Goal: Task Accomplishment & Management: Use online tool/utility

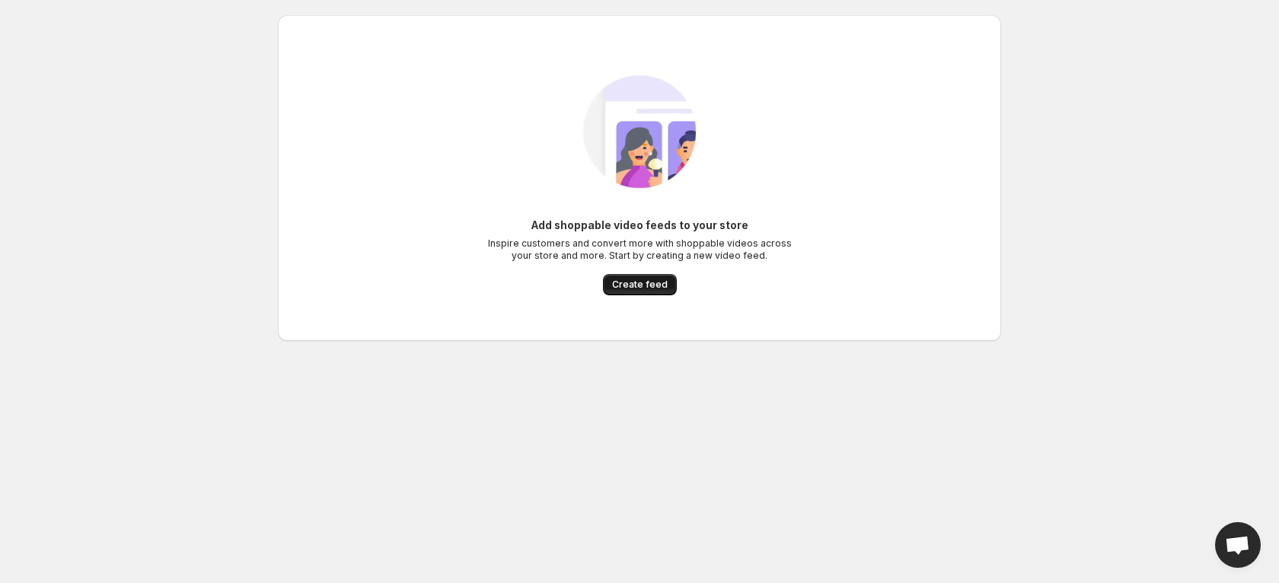
click at [624, 286] on span "Create feed" at bounding box center [640, 285] width 56 height 12
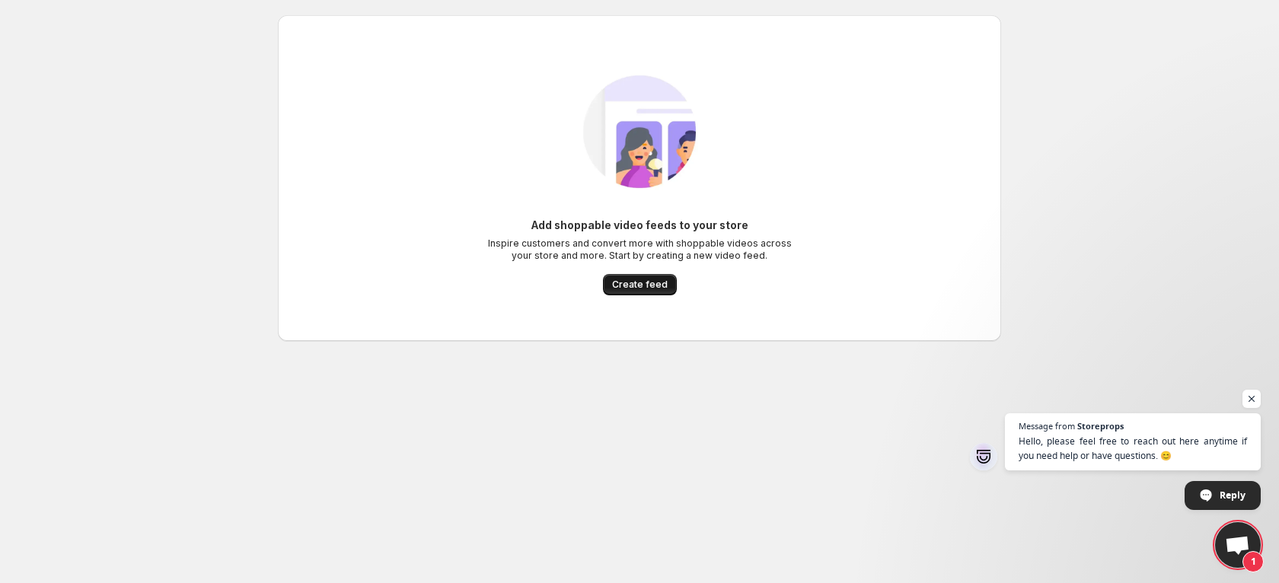
click at [622, 274] on button "Create feed" at bounding box center [640, 284] width 74 height 21
click at [629, 286] on span "Create feed" at bounding box center [640, 285] width 56 height 12
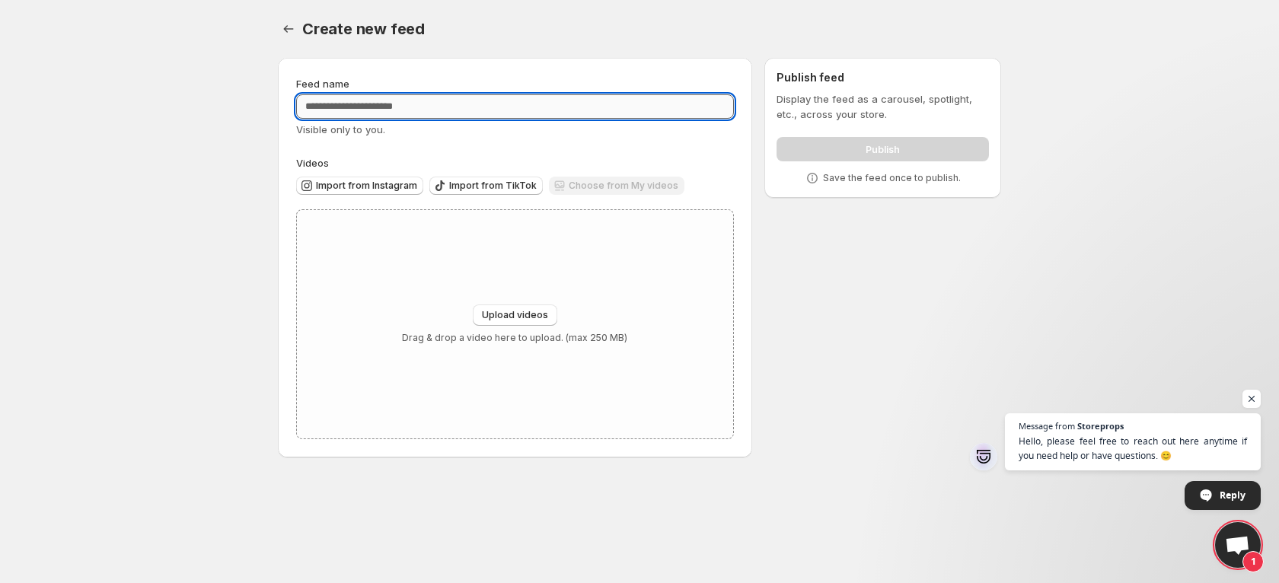
click at [441, 104] on input "Feed name" at bounding box center [515, 106] width 438 height 24
type input "****"
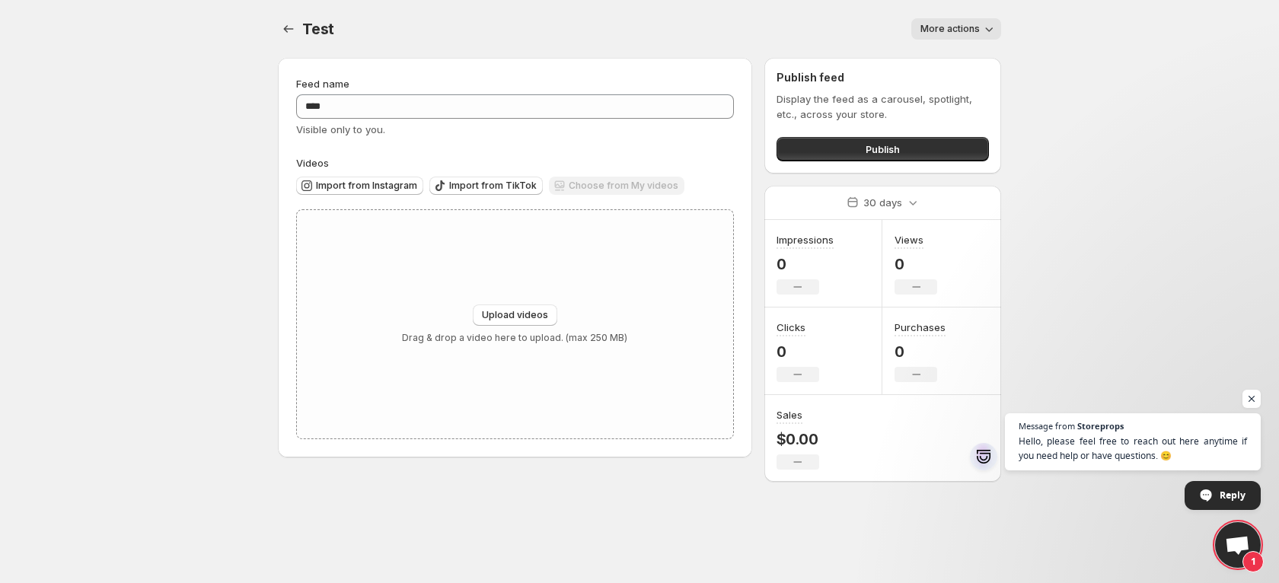
click at [586, 189] on div "Choose from My videos" at bounding box center [617, 187] width 136 height 21
click at [552, 307] on button "Upload videos" at bounding box center [515, 315] width 85 height 21
click at [866, 131] on div "Publish" at bounding box center [883, 146] width 212 height 30
click at [867, 142] on span "Publish" at bounding box center [883, 149] width 34 height 15
click at [897, 124] on div "Display the feed as a carousel, spotlight, etc., across your store. Publish" at bounding box center [883, 126] width 212 height 70
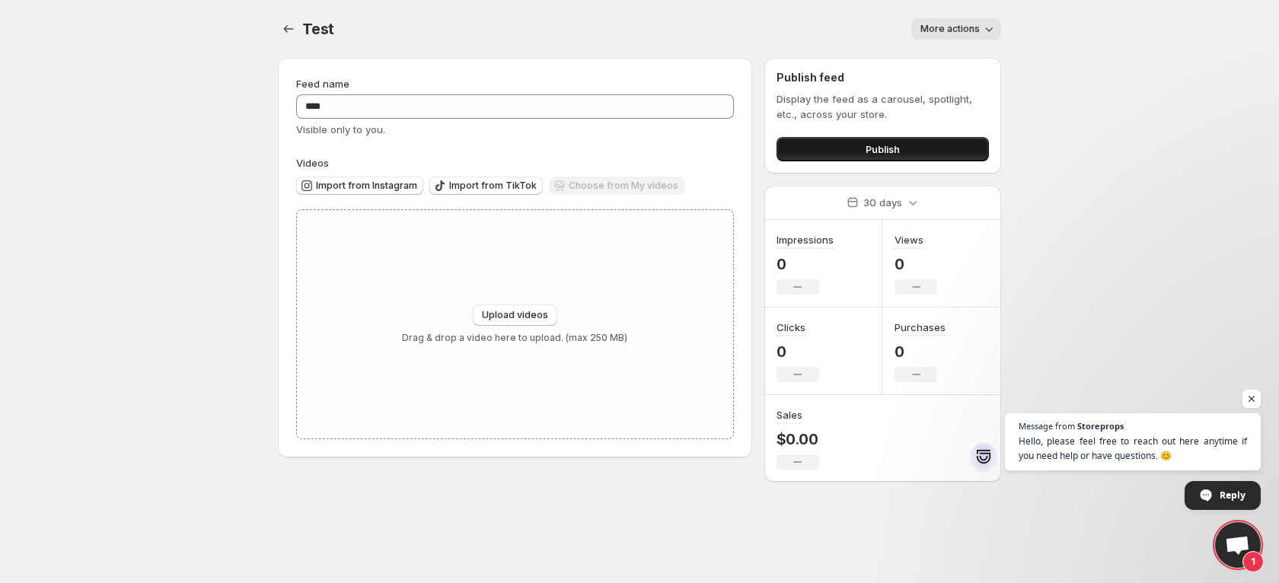
click at [915, 145] on button "Publish" at bounding box center [883, 149] width 212 height 24
click at [553, 291] on div "Upload videos Drag & drop a video here to upload. (max 250 MB)" at bounding box center [515, 324] width 436 height 228
type input "**********"
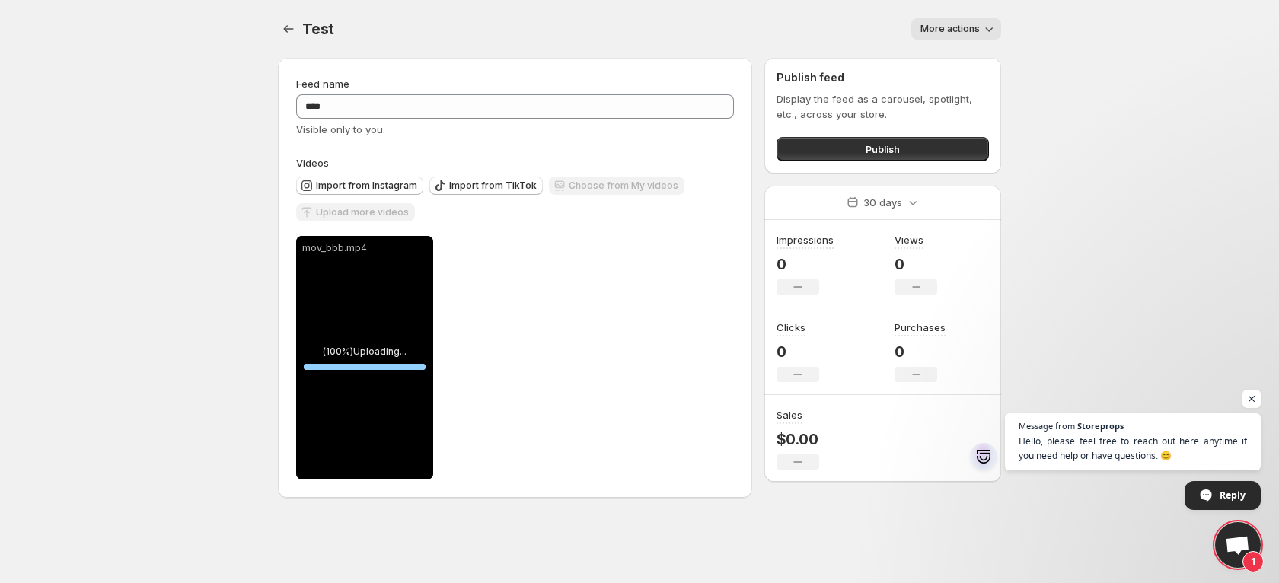
click at [657, 362] on div "**********" at bounding box center [515, 358] width 438 height 244
click at [373, 452] on button "Tag products" at bounding box center [364, 461] width 125 height 21
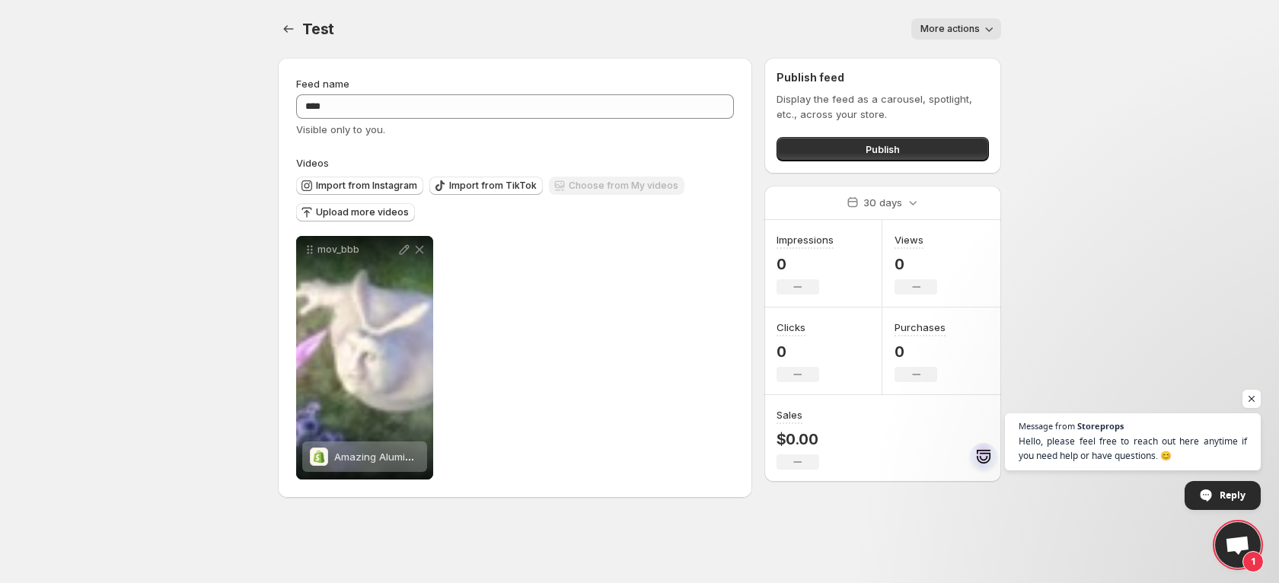
click at [621, 330] on div "mov_bbb Amazing Aluminum Bag Collection10 Save Cancel Video title ******* File …" at bounding box center [515, 358] width 438 height 244
click at [393, 212] on span "Upload more videos" at bounding box center [362, 212] width 93 height 12
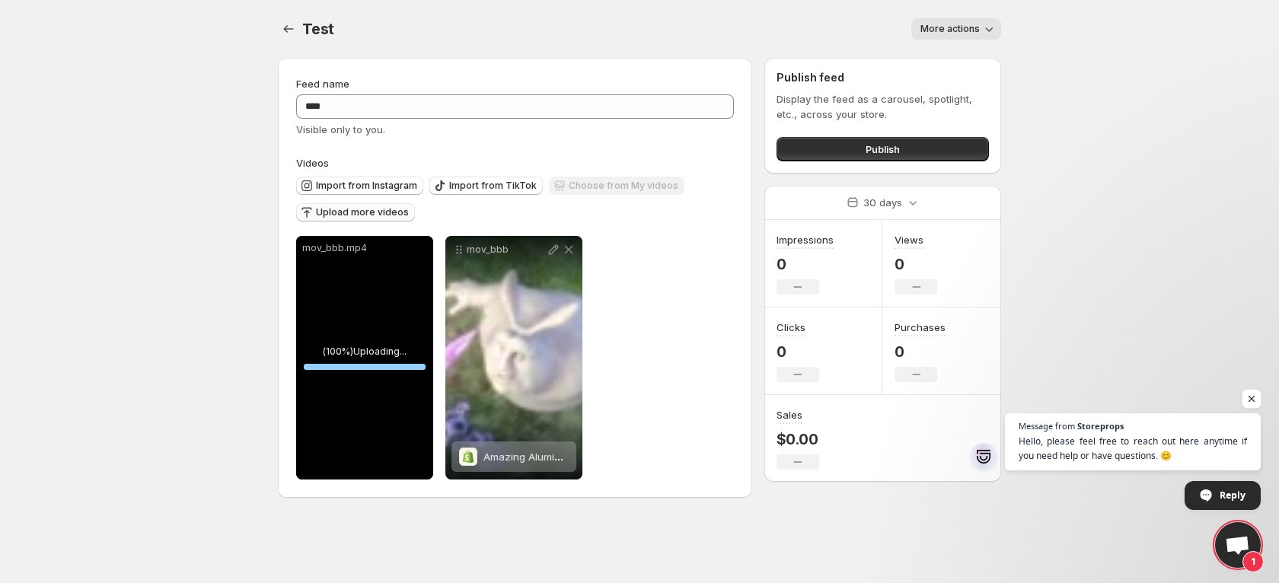
click at [1245, 394] on span "Open chat" at bounding box center [1252, 399] width 19 height 19
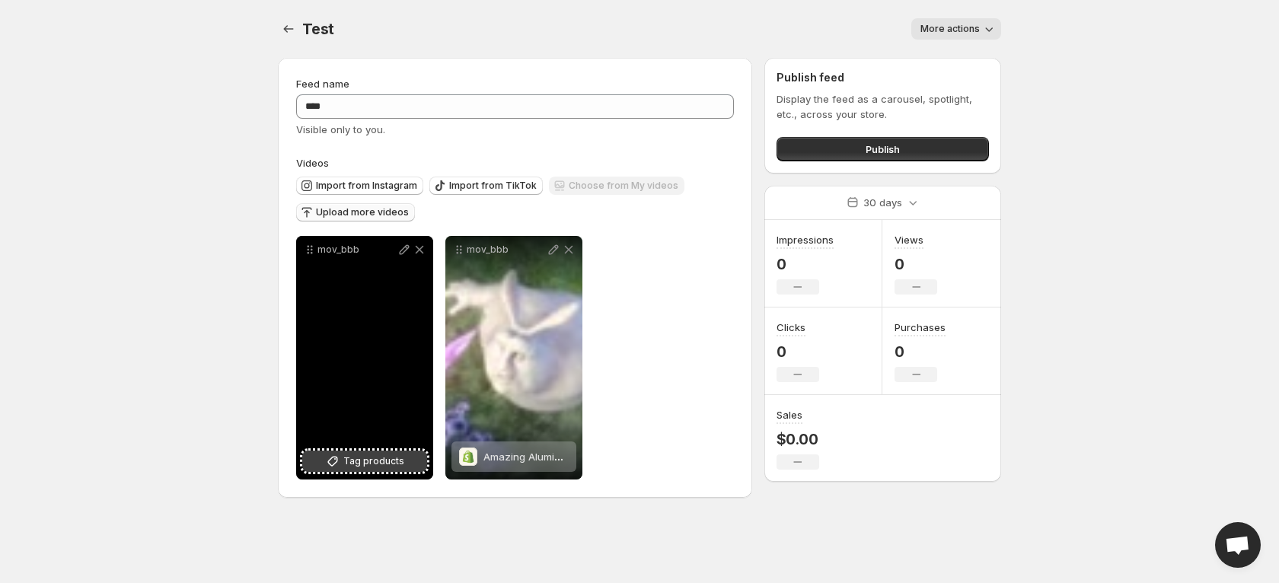
click at [358, 467] on span "Tag products" at bounding box center [373, 461] width 61 height 15
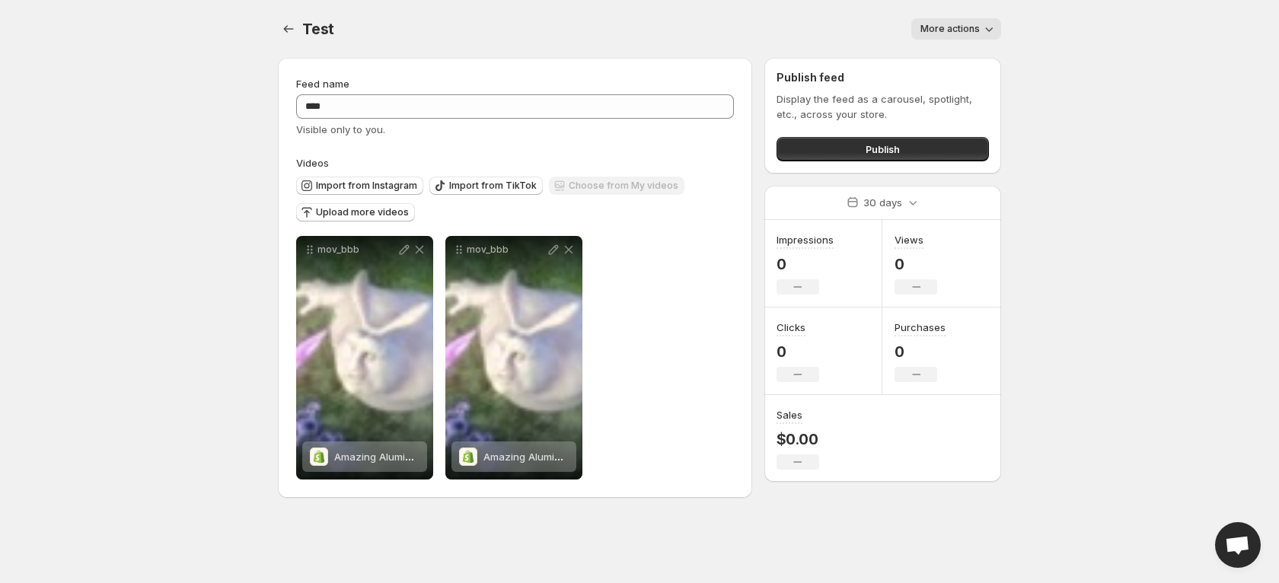
click at [985, 24] on icon "button" at bounding box center [988, 28] width 15 height 15
click at [1075, 50] on body "Home Feeds Videos Subscription Settings Test. This page is ready Test More acti…" at bounding box center [639, 291] width 1279 height 583
click at [898, 139] on button "Publish" at bounding box center [883, 149] width 212 height 24
click at [924, 146] on button "Publish" at bounding box center [883, 149] width 212 height 24
drag, startPoint x: 607, startPoint y: 302, endPoint x: 468, endPoint y: 308, distance: 139.4
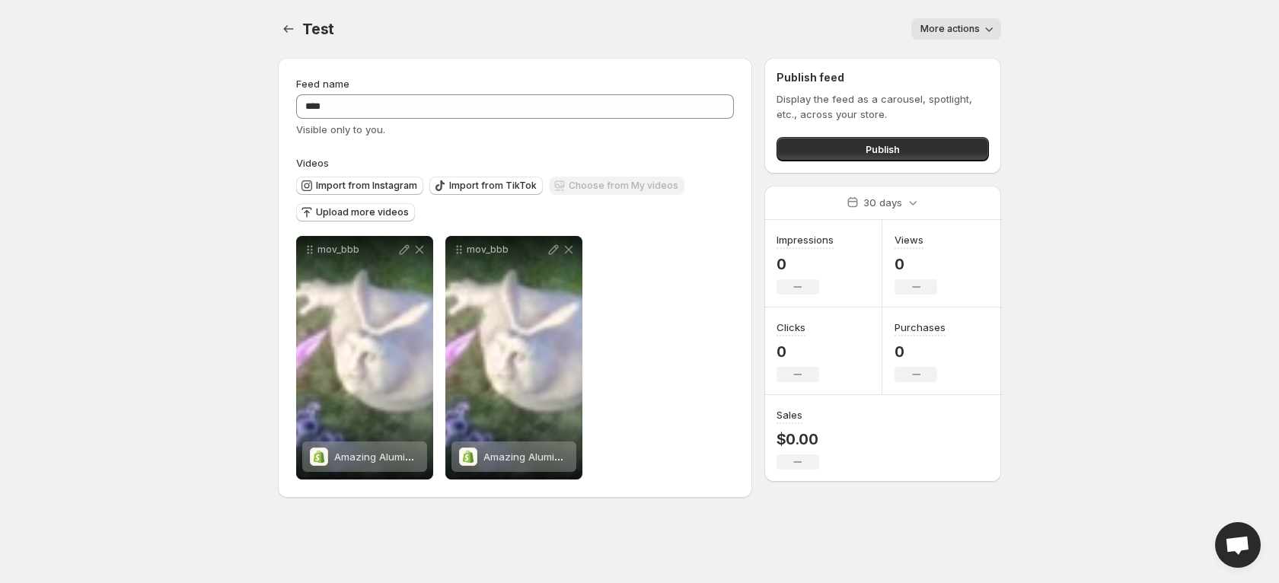
click at [596, 224] on div "Videos Import from Instagram Import from TikTok Choose from My videos Upload mo…" at bounding box center [515, 317] width 438 height 324
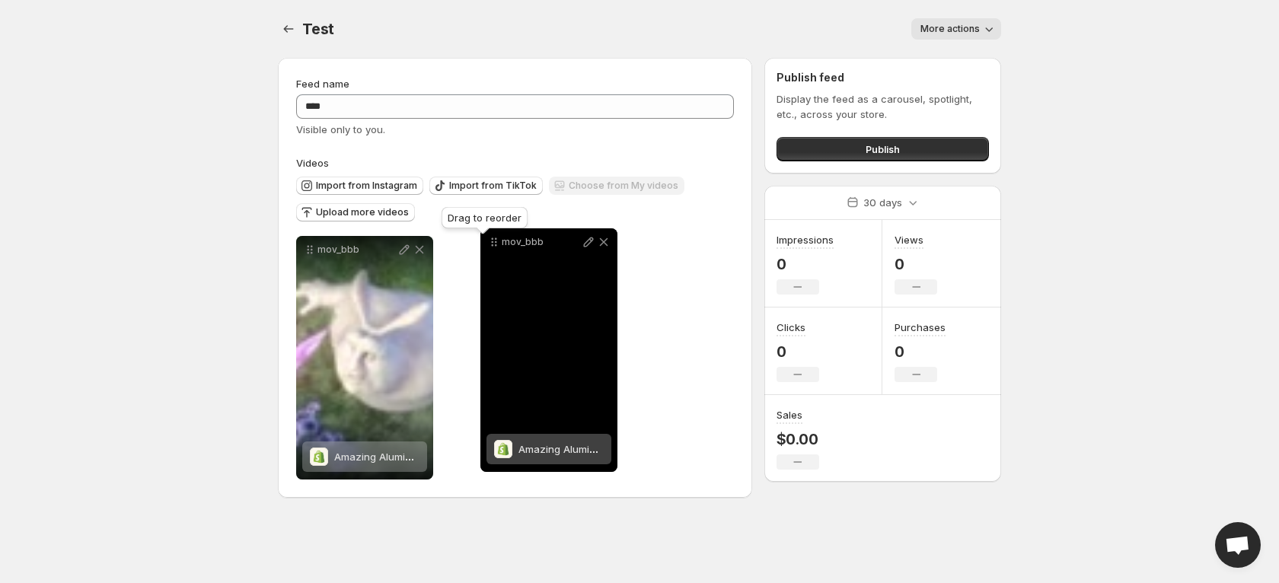
drag, startPoint x: 308, startPoint y: 250, endPoint x: 492, endPoint y: 242, distance: 183.7
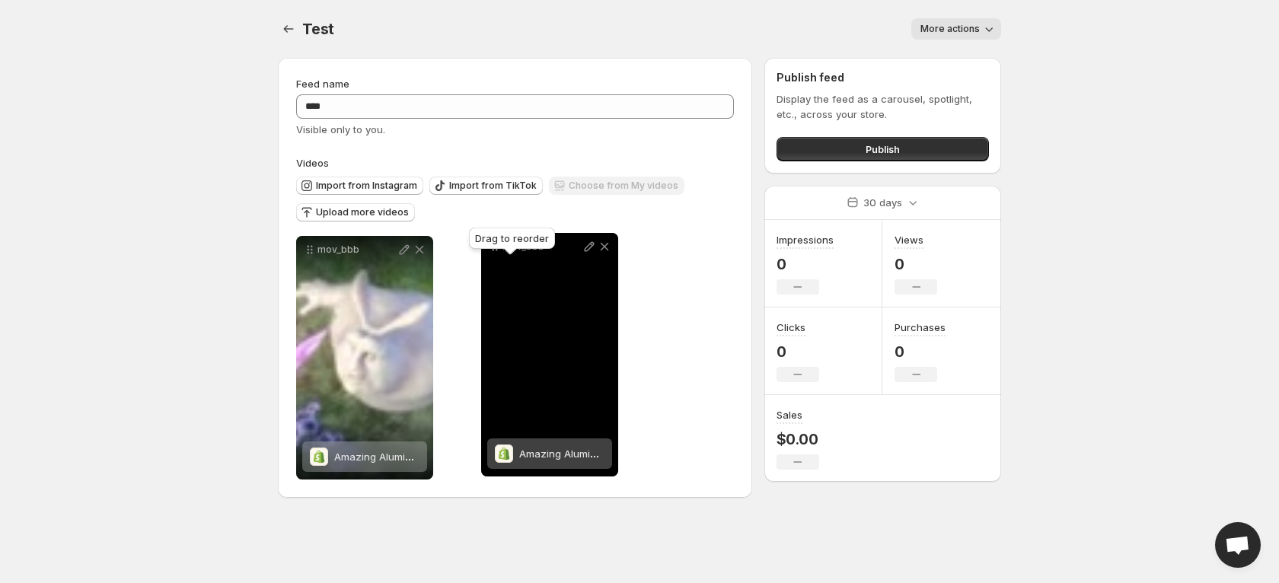
drag, startPoint x: 311, startPoint y: 255, endPoint x: 496, endPoint y: 252, distance: 185.0
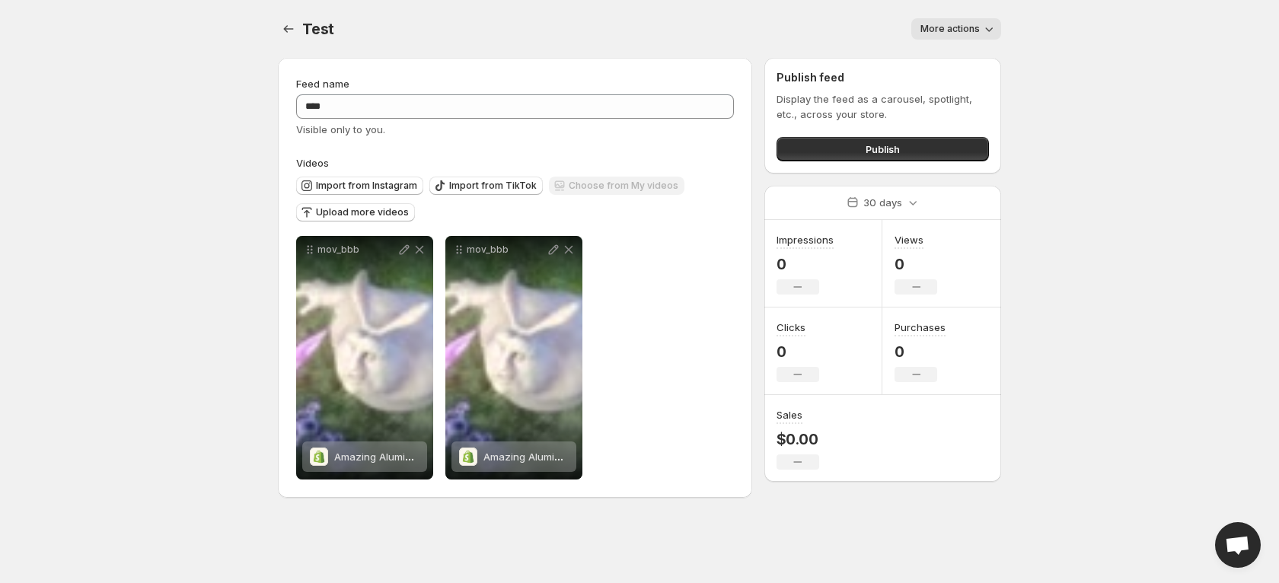
drag, startPoint x: 651, startPoint y: 315, endPoint x: 656, endPoint y: 324, distance: 10.2
click at [652, 318] on div "mov_bbb Amazing Aluminum Bag Collection14 Save Cancel Video title ******* File …" at bounding box center [515, 358] width 438 height 244
click at [592, 473] on div "mov_bbb Amazing Aluminum Bag Collection14 Save Cancel Video title ******* File …" at bounding box center [515, 358] width 438 height 244
click at [385, 216] on span "Upload more videos" at bounding box center [362, 212] width 93 height 12
click at [283, 32] on icon "Settings" at bounding box center [288, 28] width 15 height 15
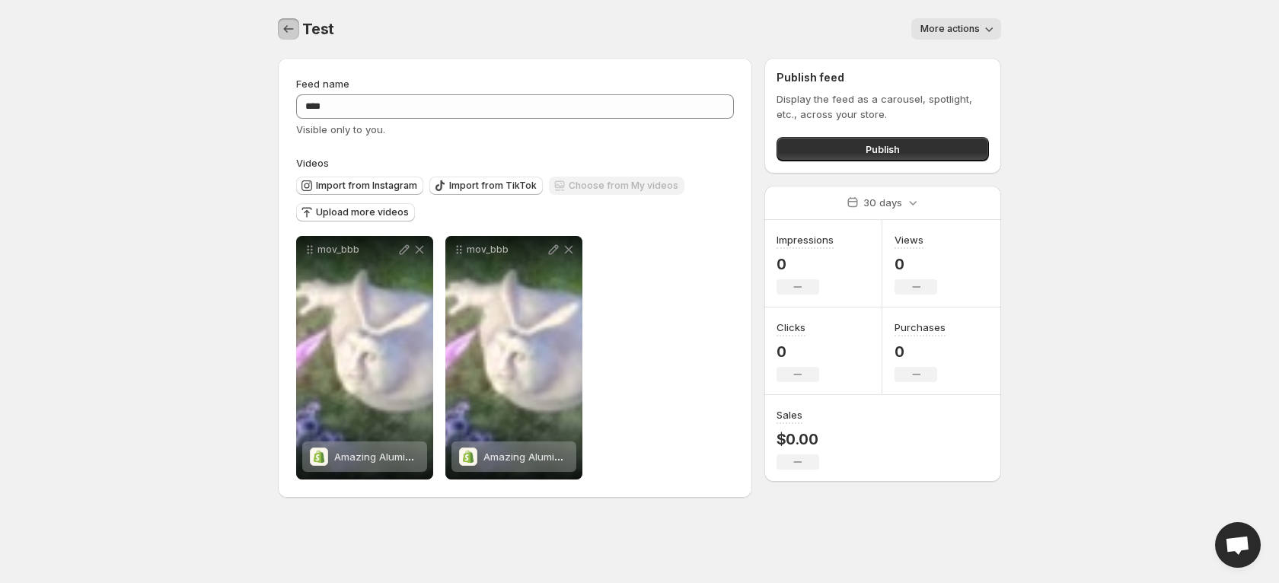
click at [290, 29] on icon "Settings" at bounding box center [288, 28] width 15 height 15
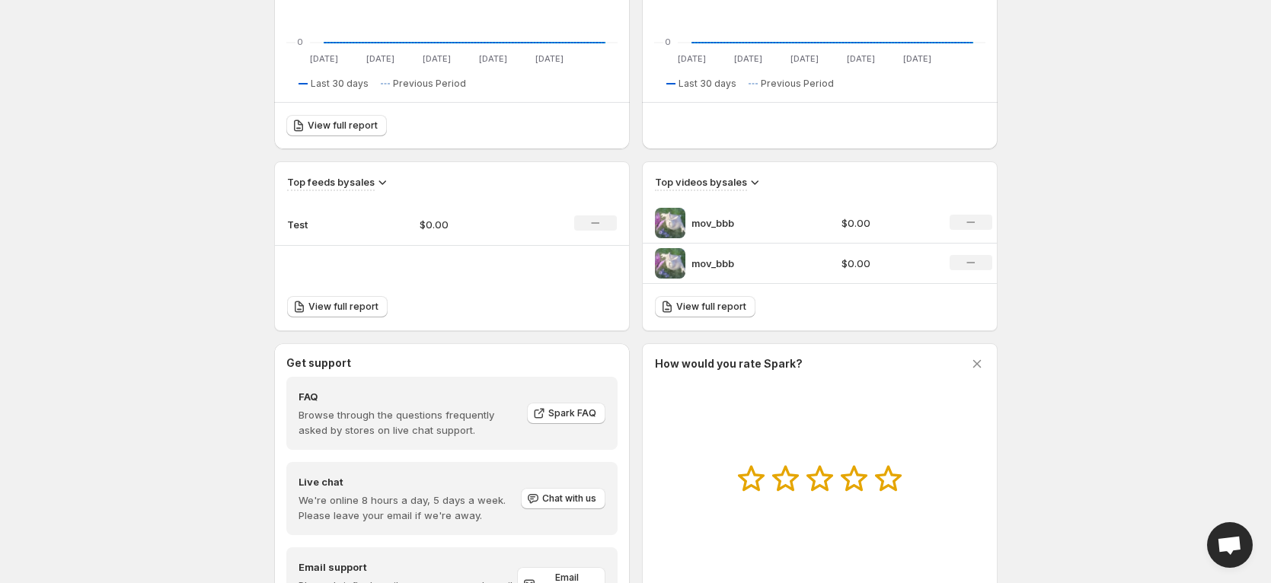
scroll to position [462, 0]
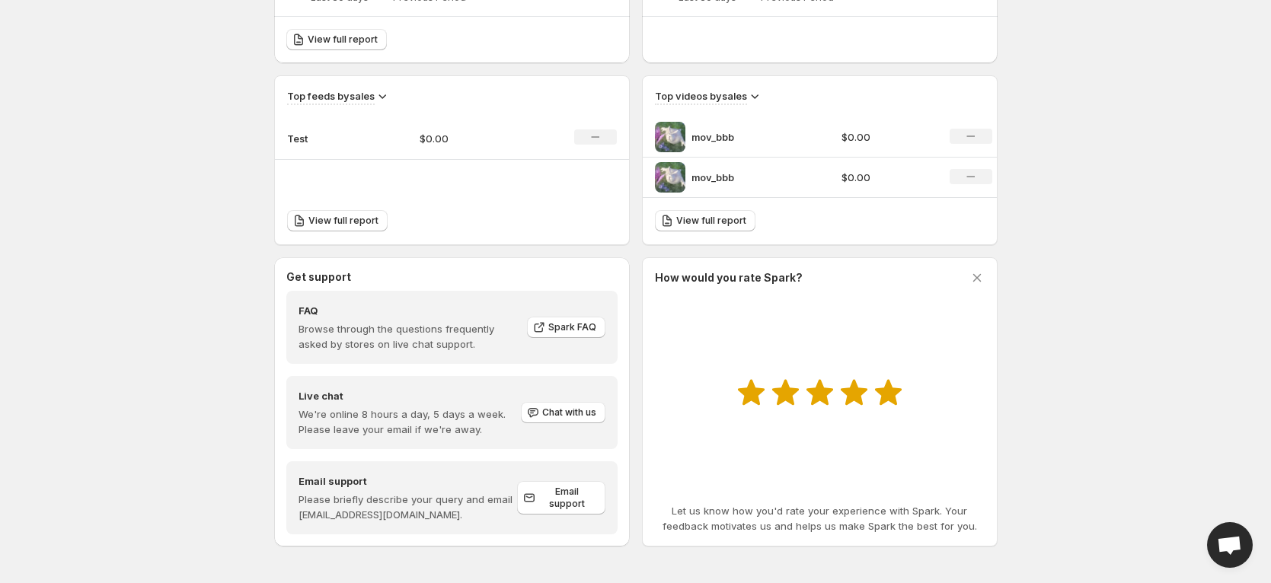
click at [882, 390] on icon at bounding box center [887, 393] width 27 height 26
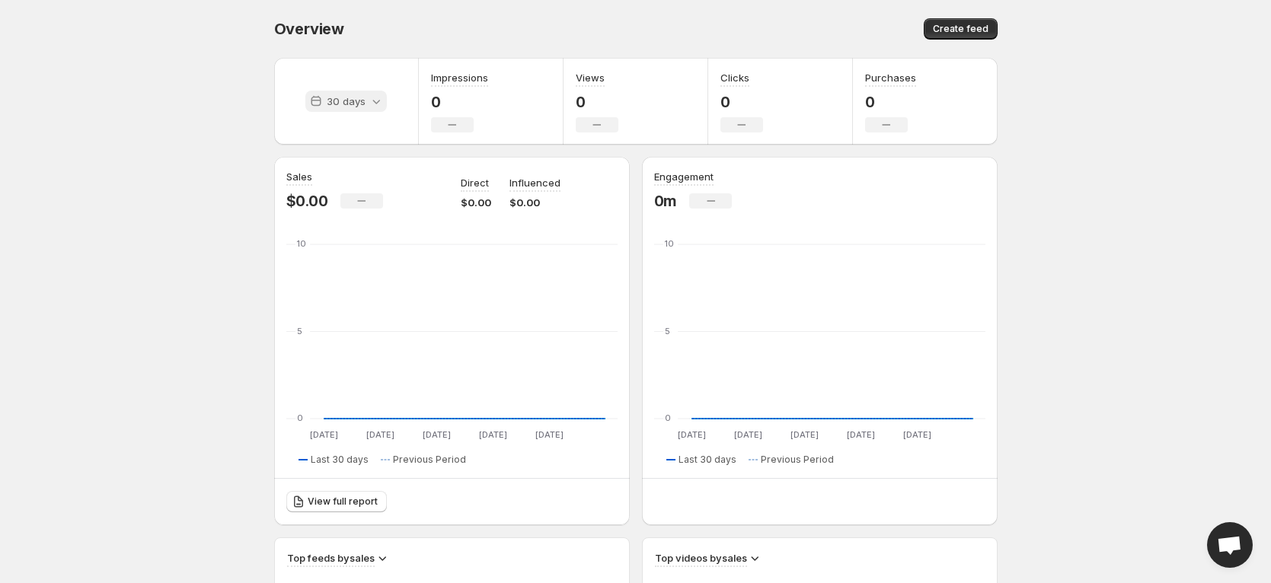
click at [348, 92] on div "30 days" at bounding box center [345, 101] width 81 height 21
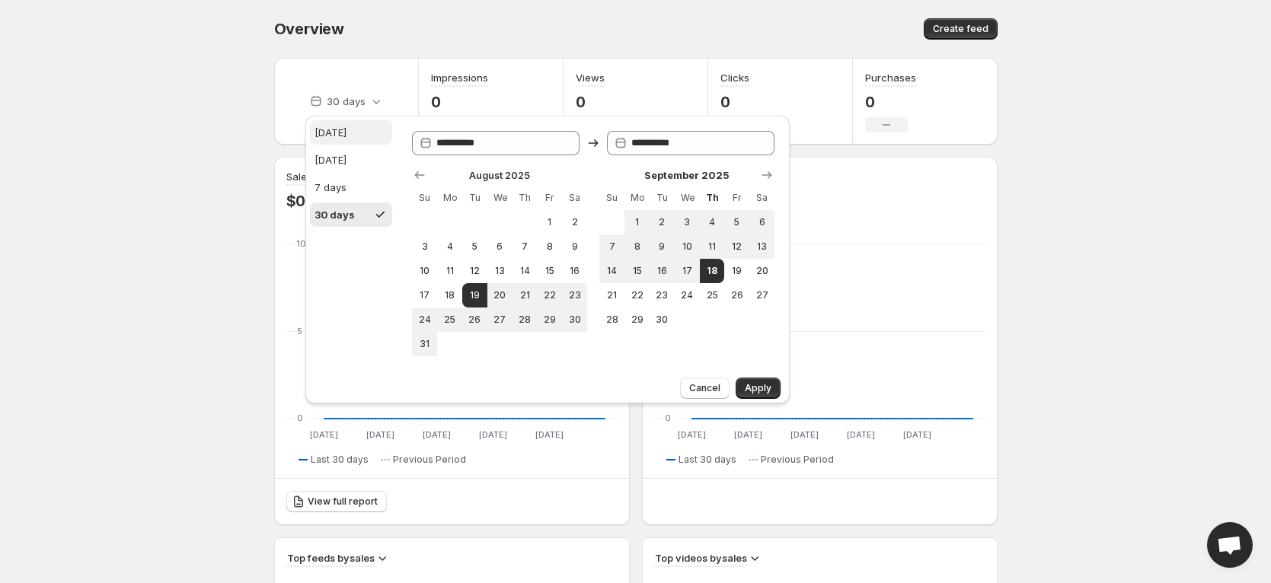
click at [338, 139] on div "[DATE]" at bounding box center [330, 132] width 32 height 15
type input "**********"
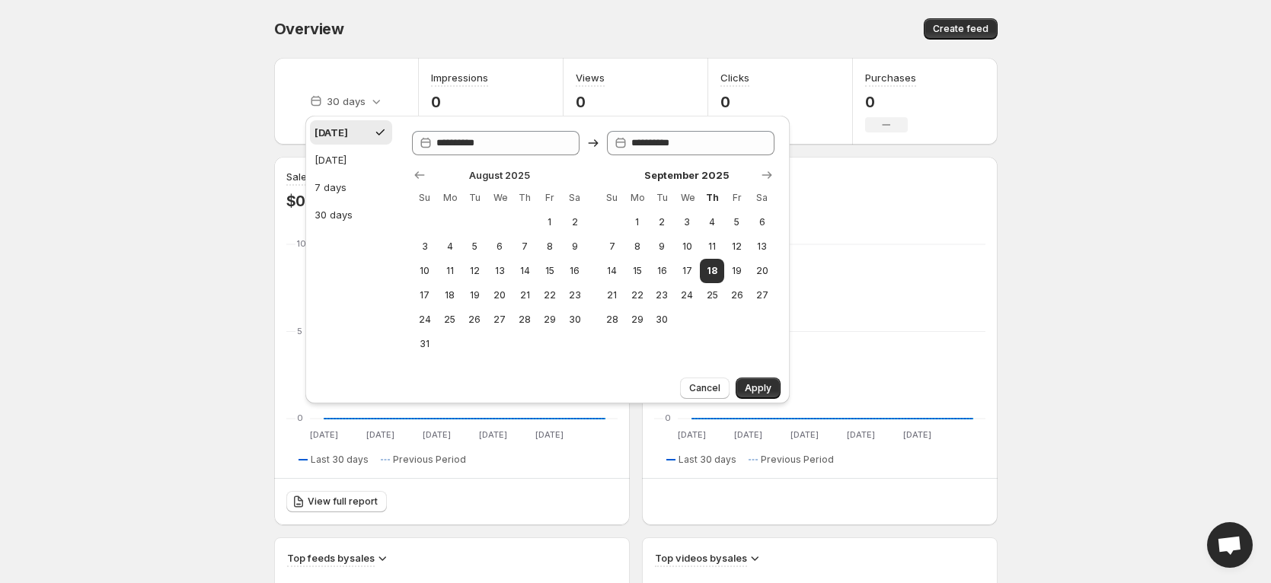
click at [732, 387] on div "Cancel Apply" at bounding box center [547, 388] width 466 height 21
click at [743, 387] on button "Apply" at bounding box center [758, 388] width 45 height 21
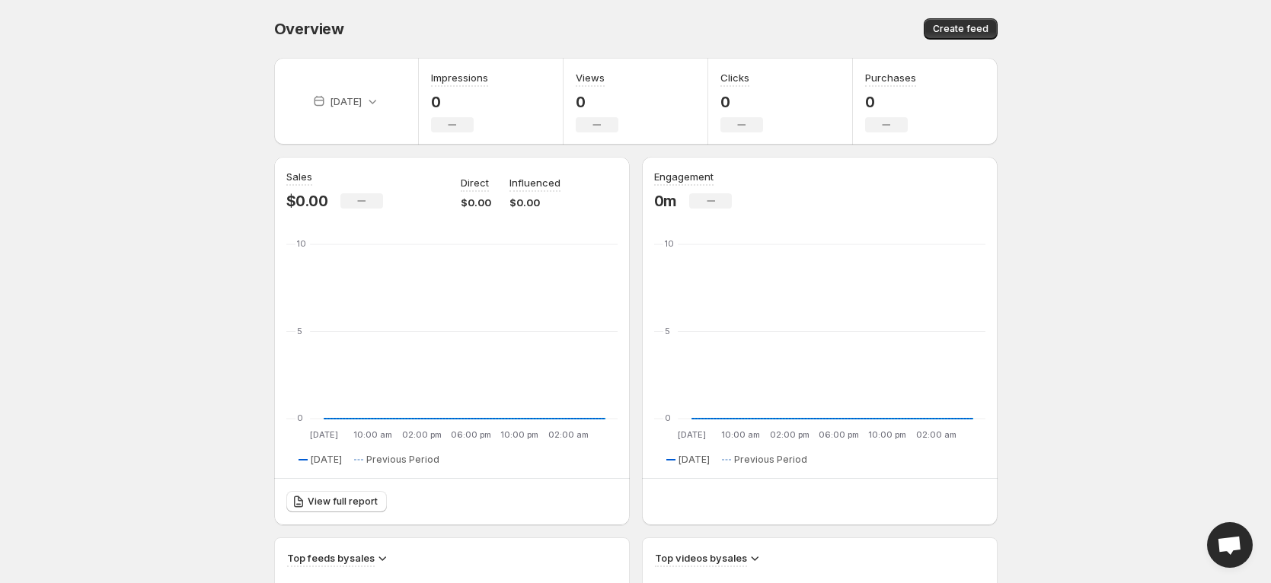
click at [1127, 353] on body "Home Feeds Videos Subscription Settings Overview. This page is ready Overview C…" at bounding box center [635, 291] width 1271 height 583
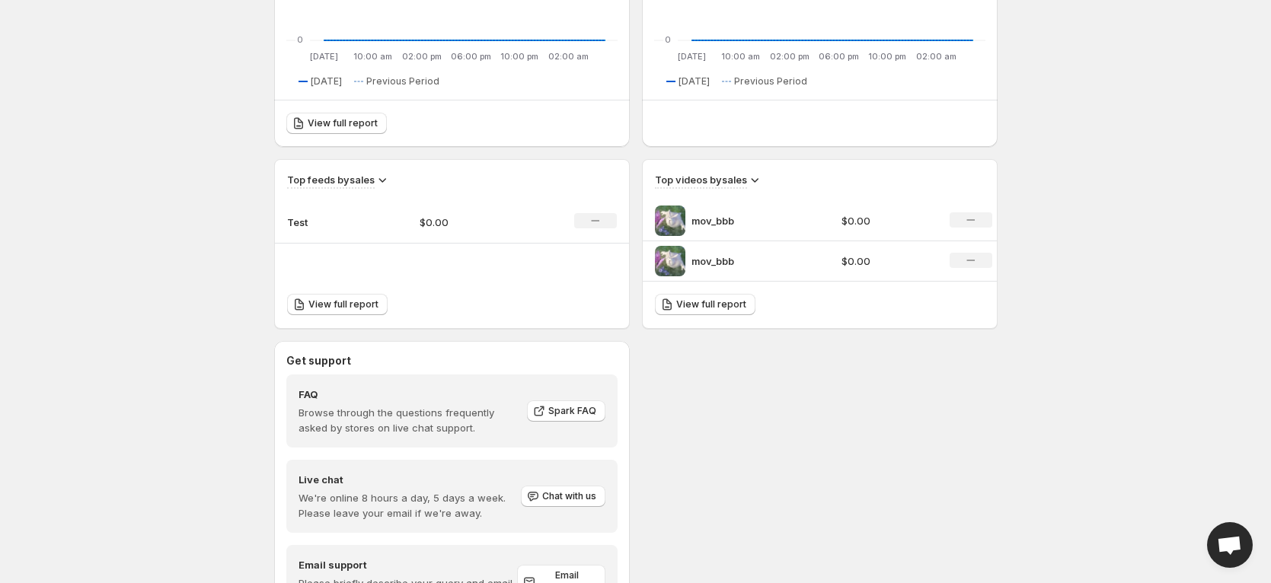
scroll to position [462, 0]
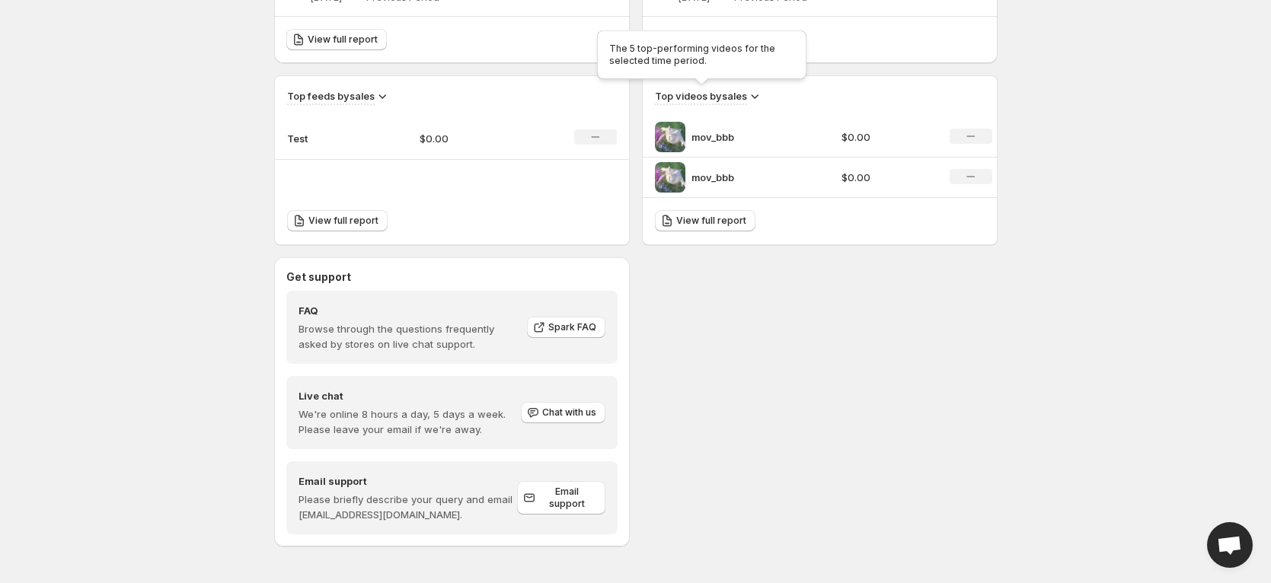
click at [724, 97] on h3 "Top videos by sales" at bounding box center [701, 95] width 92 height 15
click at [722, 139] on p "mov_bbb" at bounding box center [748, 136] width 114 height 15
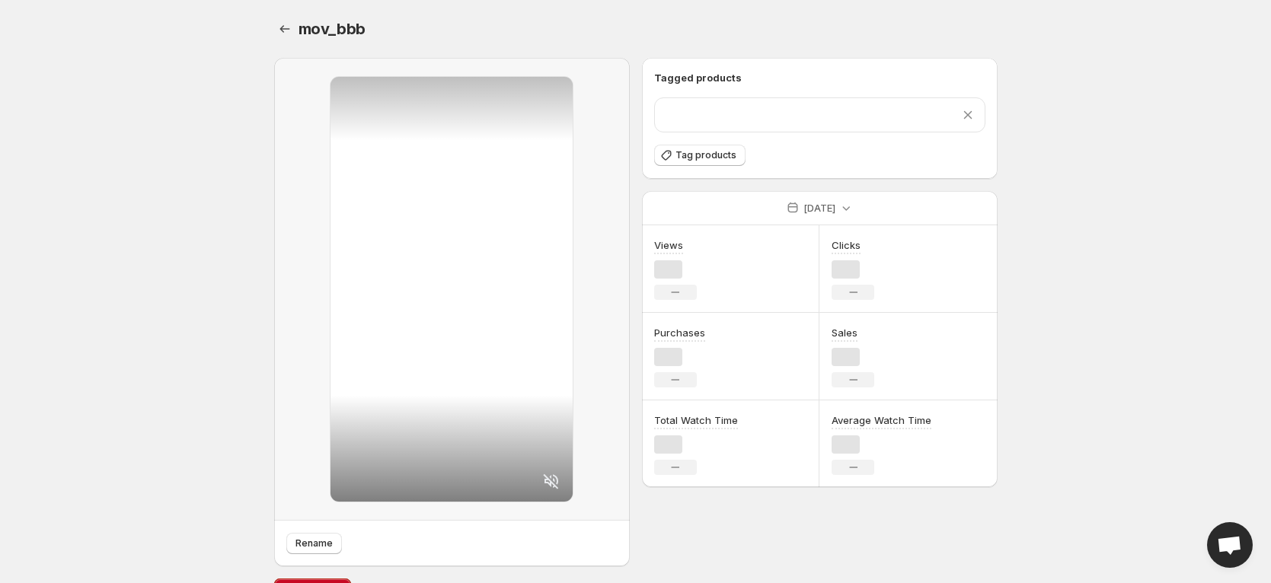
click at [986, 136] on div "Tagged products Remove product Tag products" at bounding box center [820, 118] width 356 height 121
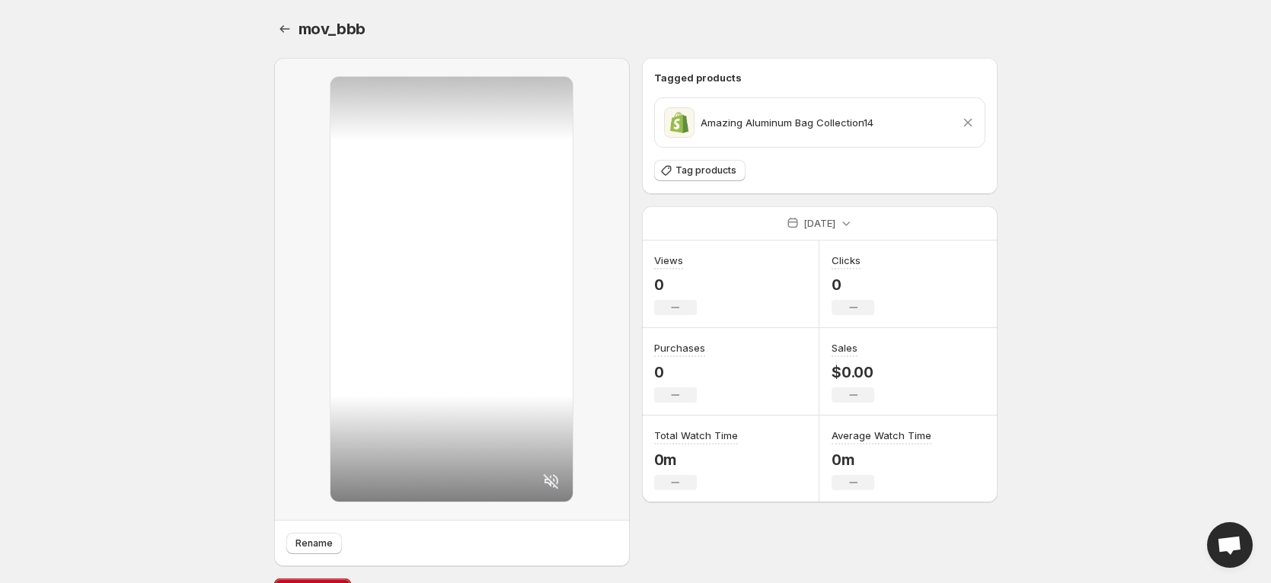
click at [796, 113] on div "Amazing Aluminum Bag Collection14" at bounding box center [768, 122] width 209 height 30
click at [694, 177] on button "Tag products" at bounding box center [699, 170] width 91 height 21
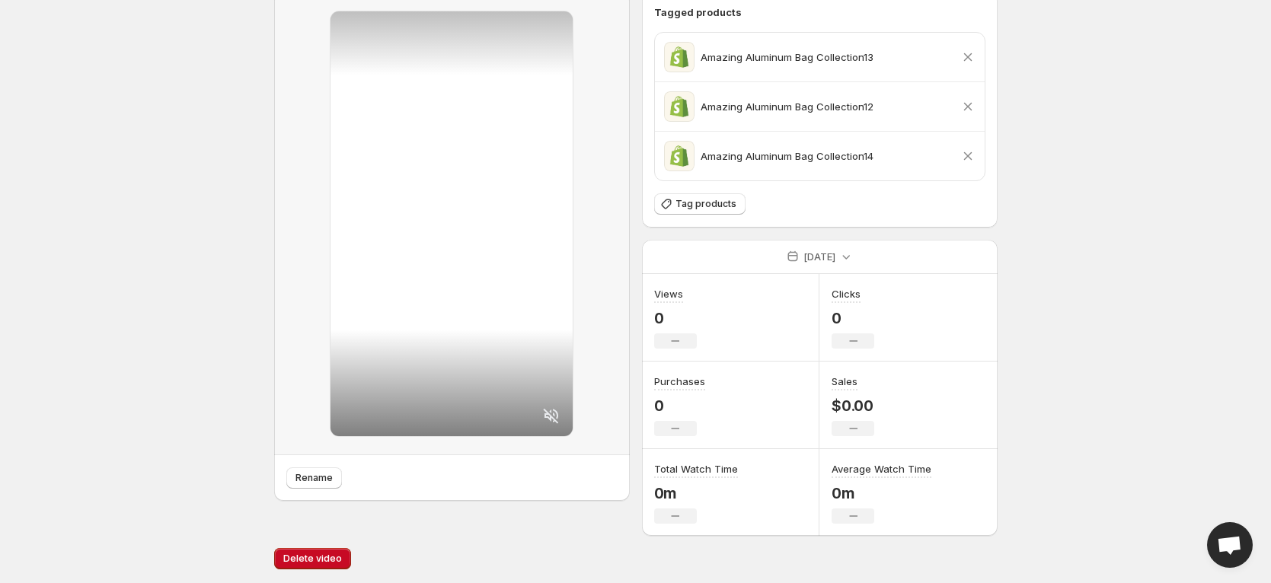
scroll to position [67, 0]
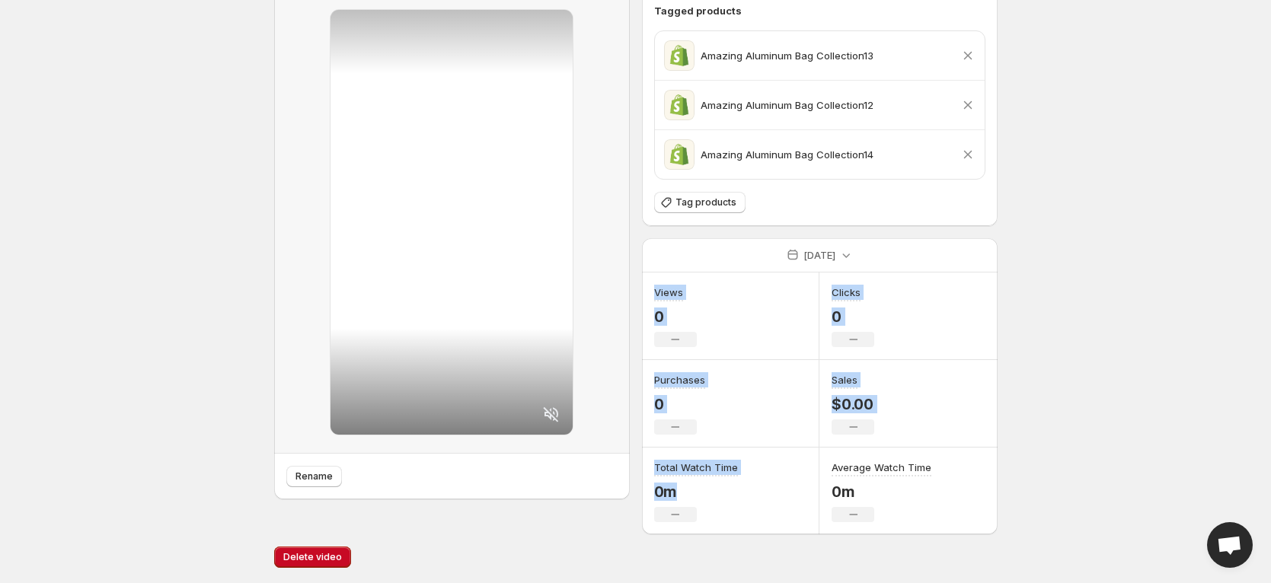
drag, startPoint x: 716, startPoint y: 492, endPoint x: 738, endPoint y: 279, distance: 214.3
click at [738, 279] on div "Views 0 No change Clicks 0 No change Purchases 0 No change Sales $0.00 No chang…" at bounding box center [820, 404] width 356 height 262
click at [738, 279] on div "Views 0 No change" at bounding box center [731, 317] width 178 height 88
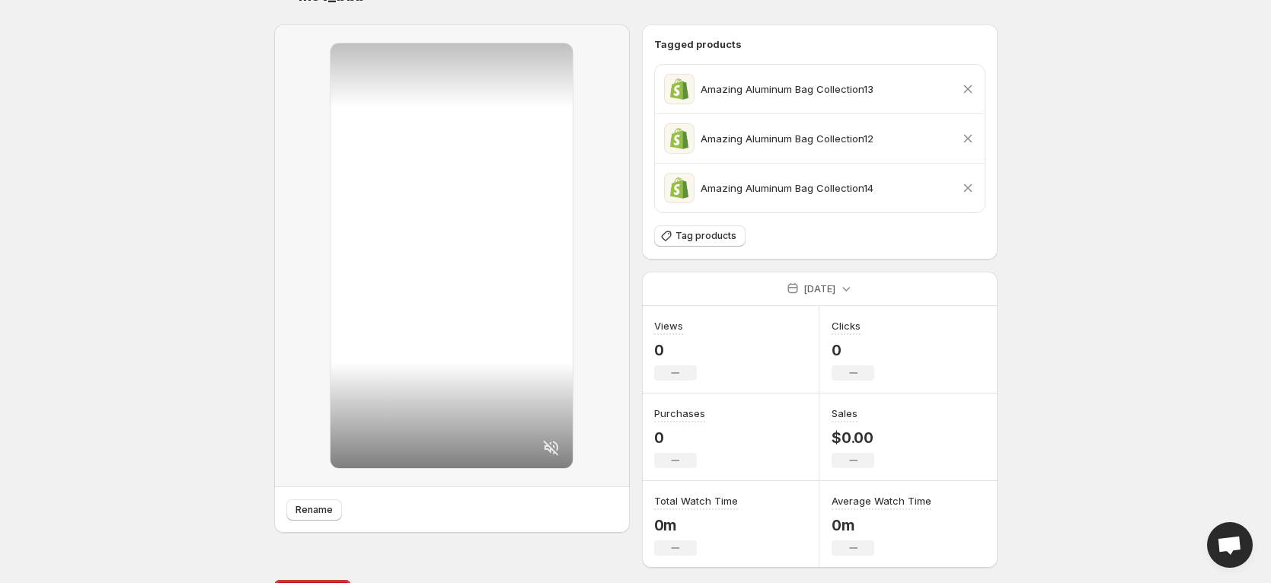
scroll to position [0, 0]
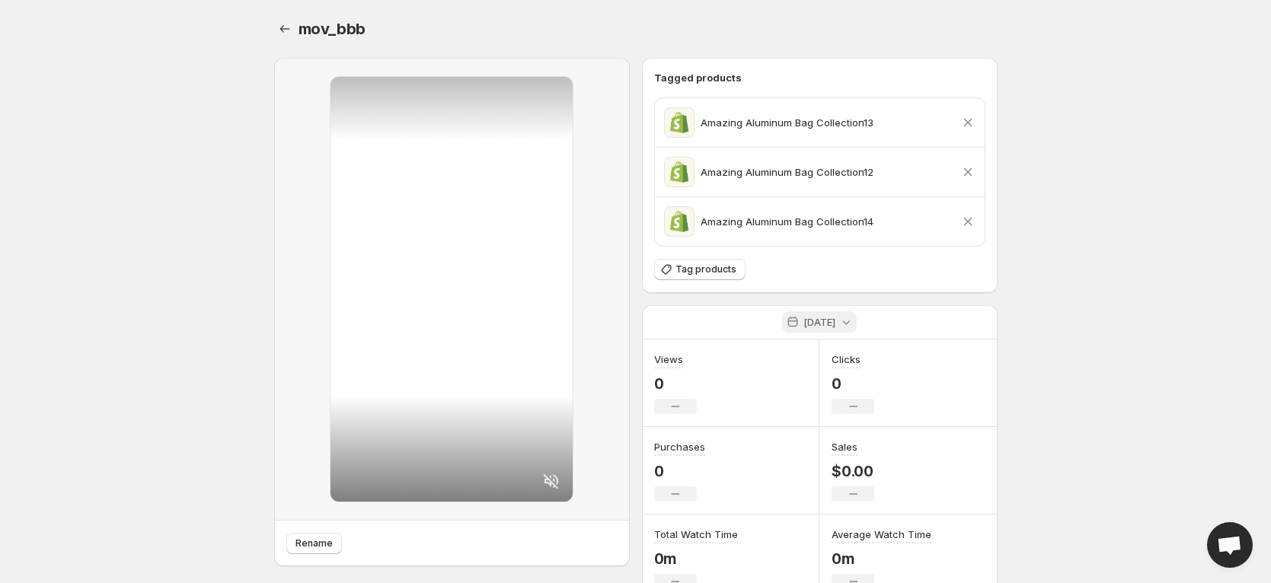
click at [793, 321] on icon at bounding box center [793, 322] width 10 height 11
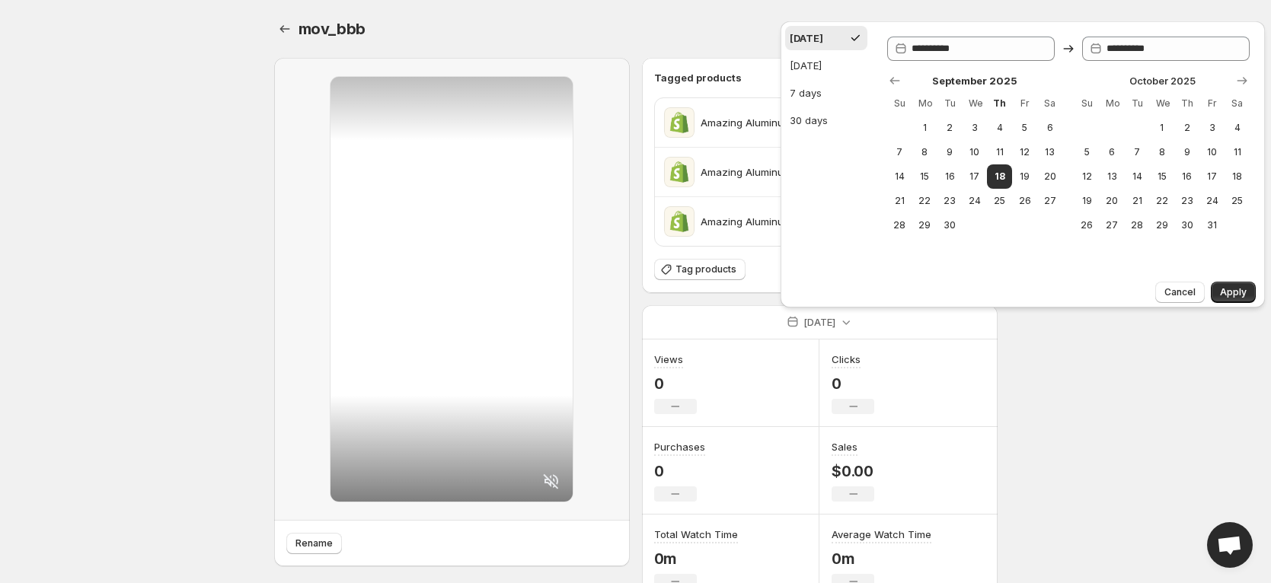
click at [765, 330] on div "[DATE]" at bounding box center [820, 322] width 356 height 34
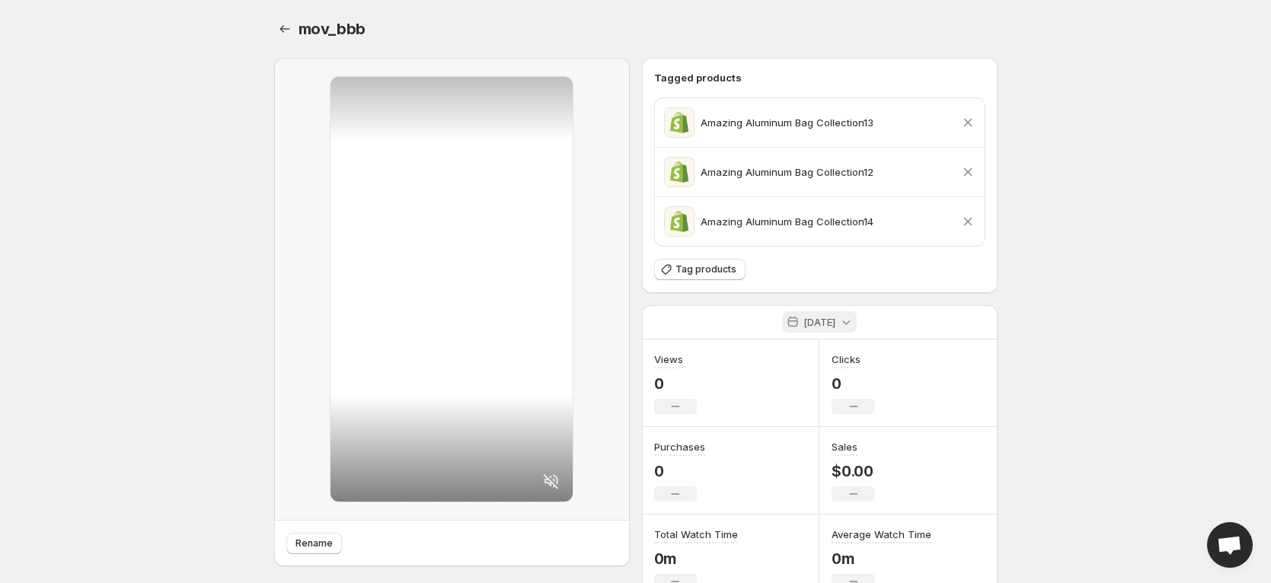
click at [806, 319] on p "[DATE]" at bounding box center [819, 321] width 32 height 15
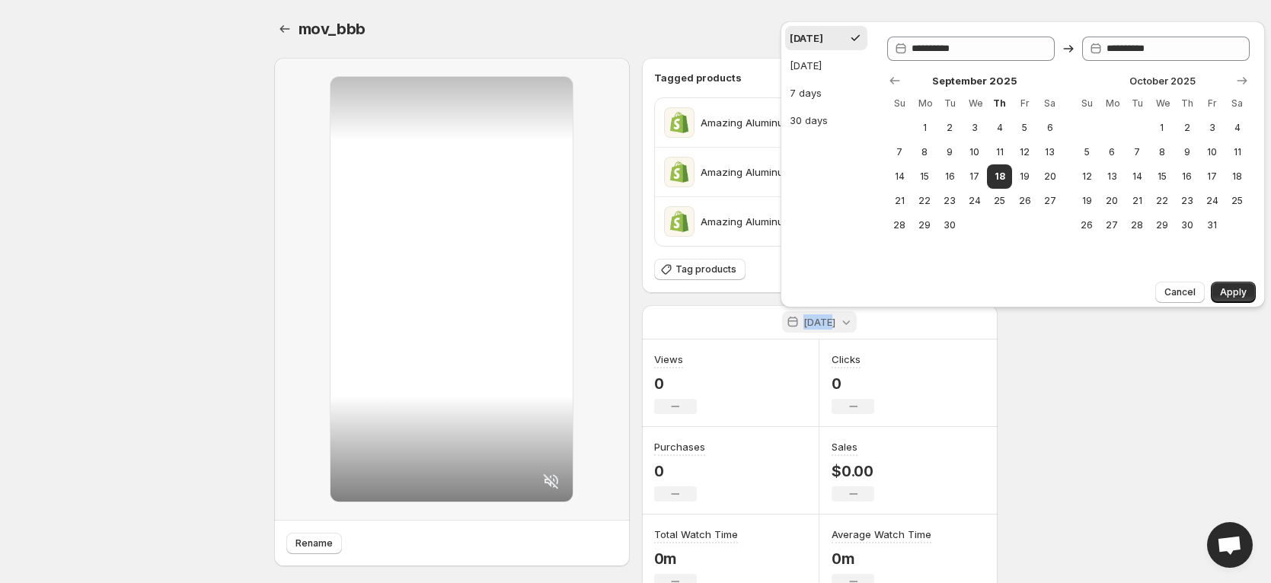
click at [806, 319] on p "[DATE]" at bounding box center [819, 321] width 32 height 15
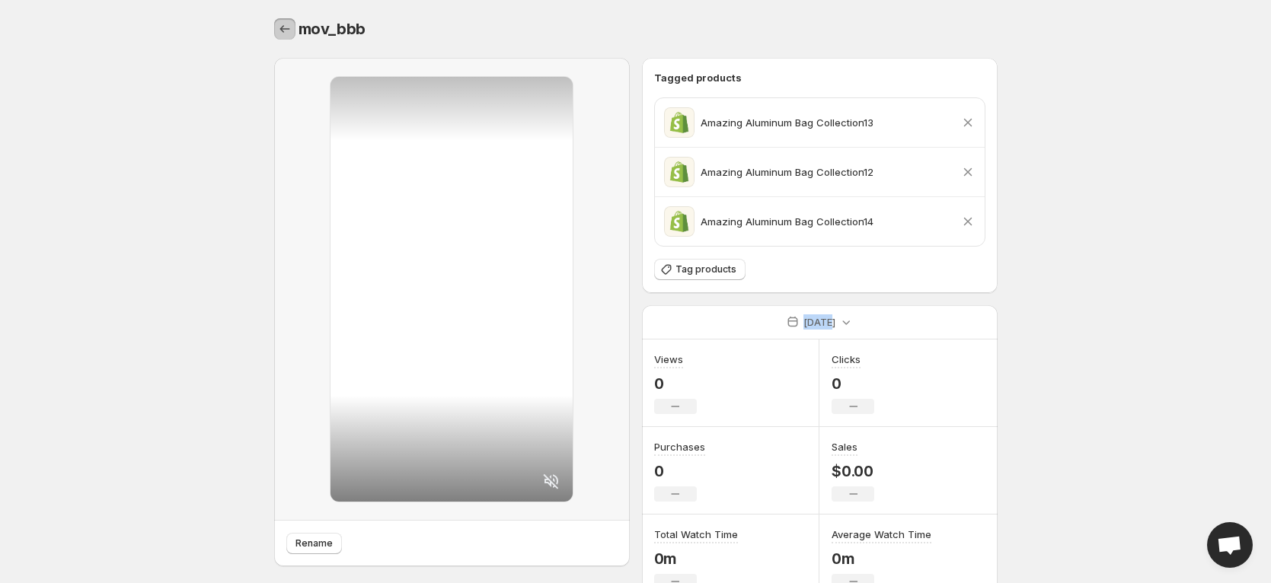
drag, startPoint x: 286, startPoint y: 31, endPoint x: 452, endPoint y: 120, distance: 188.0
click at [287, 37] on icon "Settings" at bounding box center [284, 28] width 15 height 15
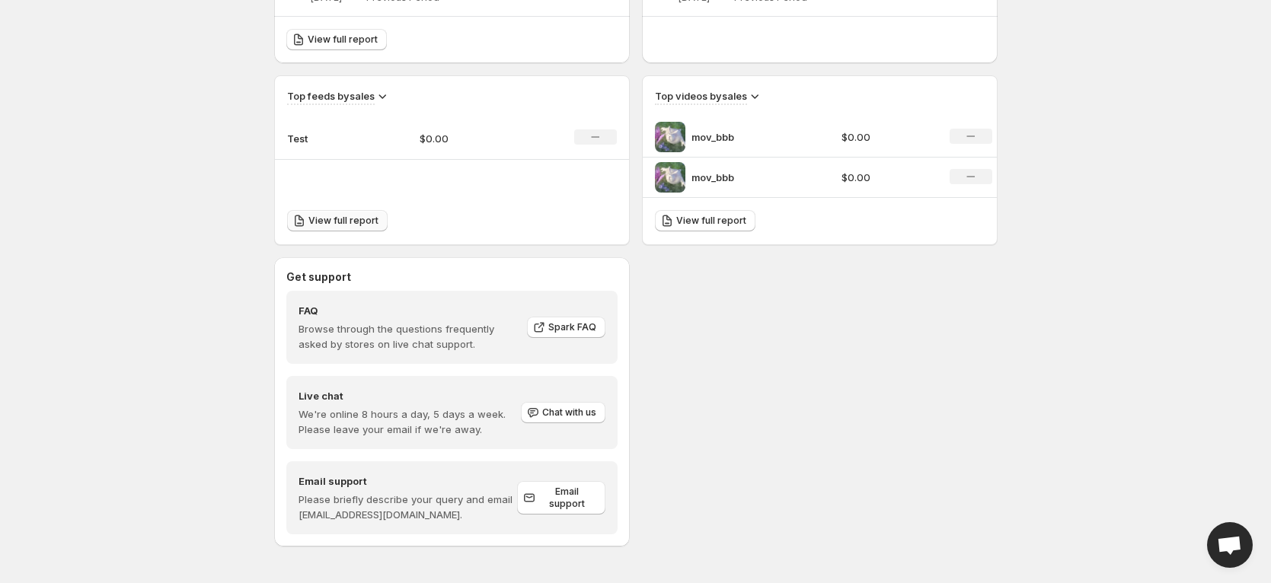
click at [378, 221] on link "View full report" at bounding box center [337, 220] width 101 height 21
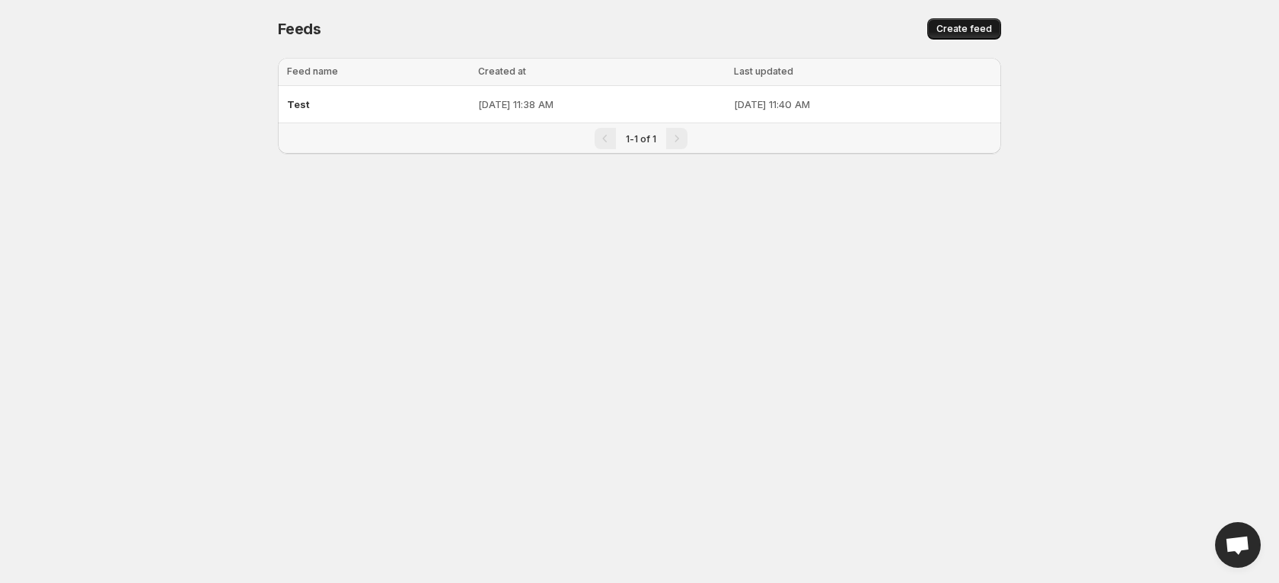
click at [972, 29] on span "Create feed" at bounding box center [965, 29] width 56 height 12
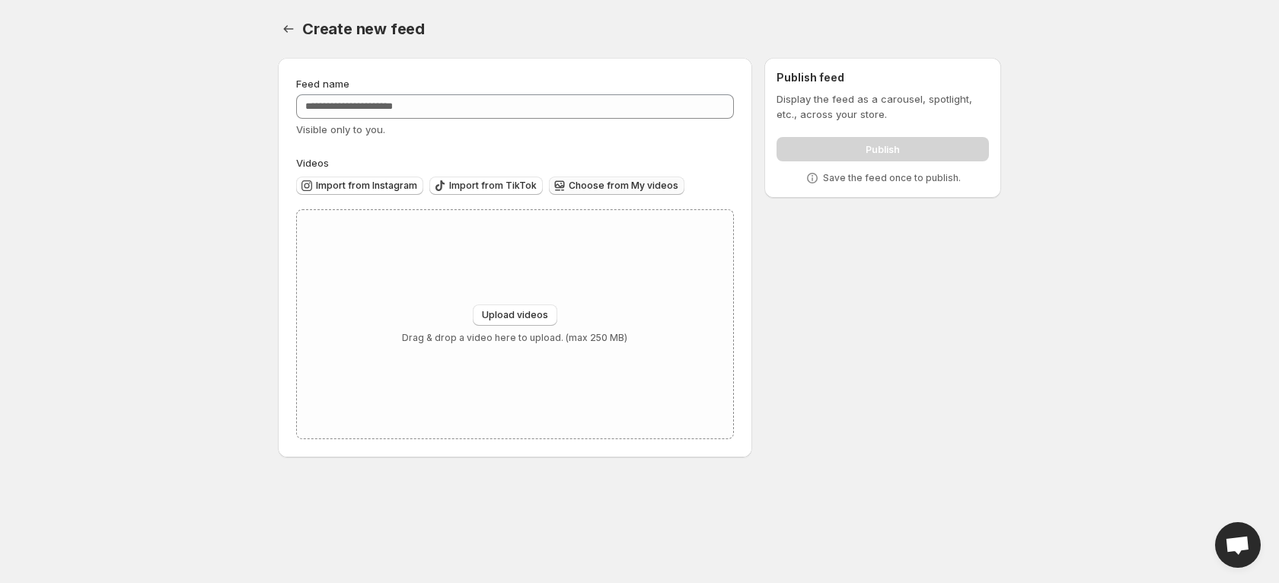
click at [589, 193] on button "Choose from My videos" at bounding box center [617, 186] width 136 height 18
click at [600, 190] on span "Choose from My videos" at bounding box center [624, 186] width 110 height 12
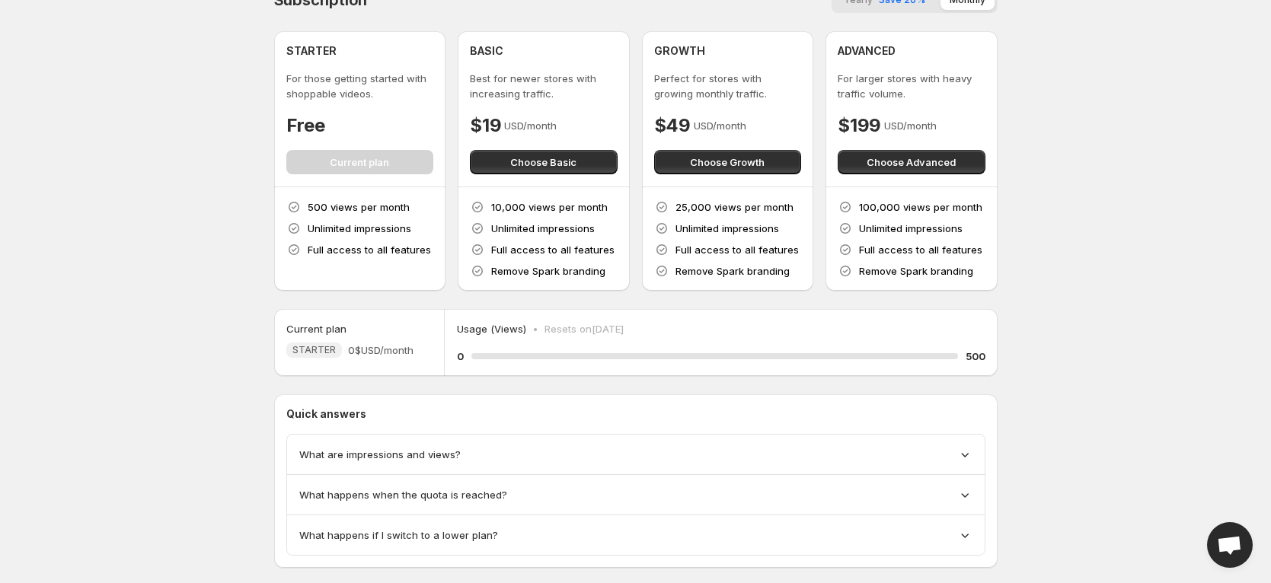
scroll to position [58, 0]
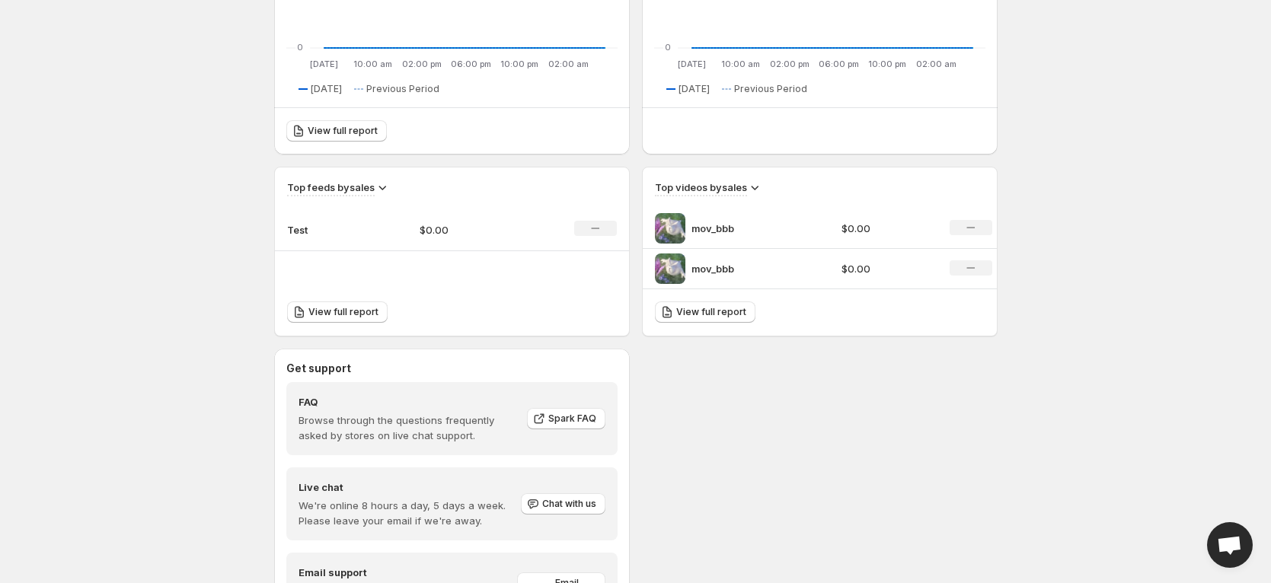
scroll to position [462, 0]
